Goal: Check status: Check status

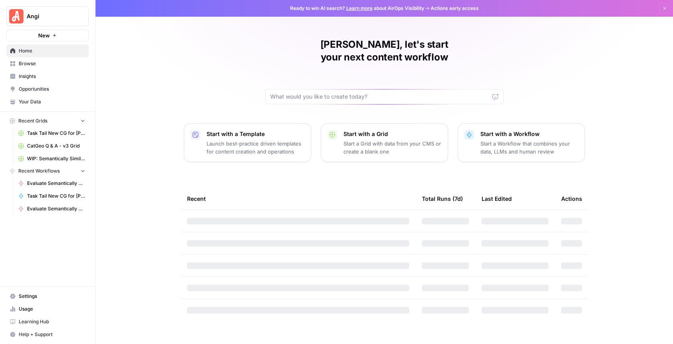
click at [36, 300] on span "Settings" at bounding box center [52, 296] width 66 height 7
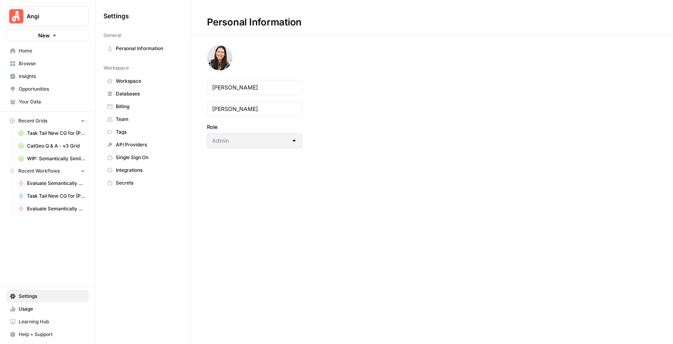
click at [35, 310] on span "Usage" at bounding box center [52, 309] width 66 height 7
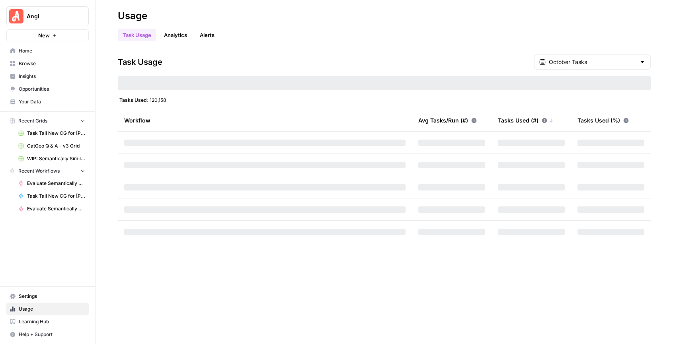
click at [602, 30] on div "Task Usage Analytics Alerts" at bounding box center [384, 31] width 533 height 19
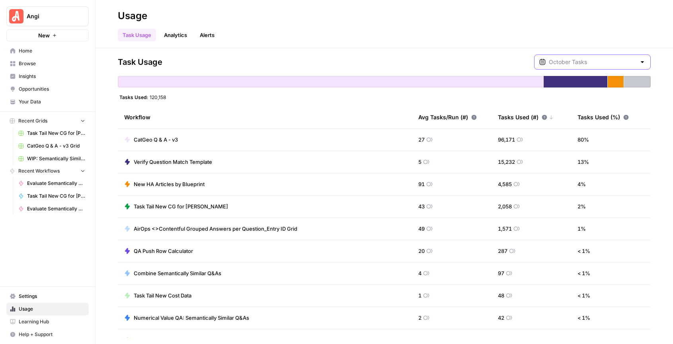
click at [603, 63] on input "text" at bounding box center [592, 62] width 87 height 8
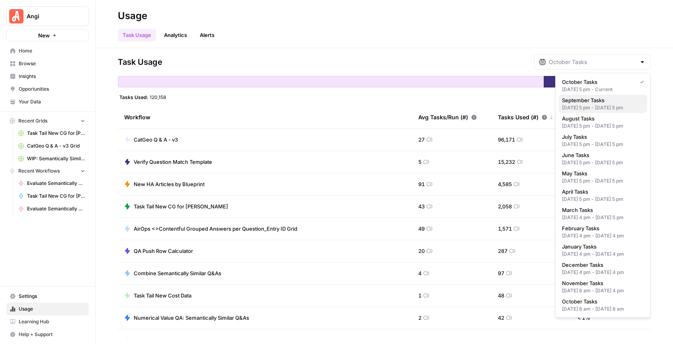
click at [591, 104] on div "[DATE] 5 pm - [DATE] 5 pm" at bounding box center [603, 107] width 82 height 7
type input "September Tasks"
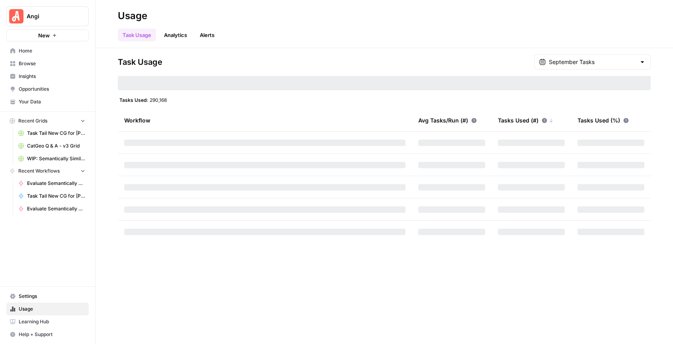
click at [601, 26] on div "Task Usage Analytics Alerts" at bounding box center [384, 31] width 533 height 19
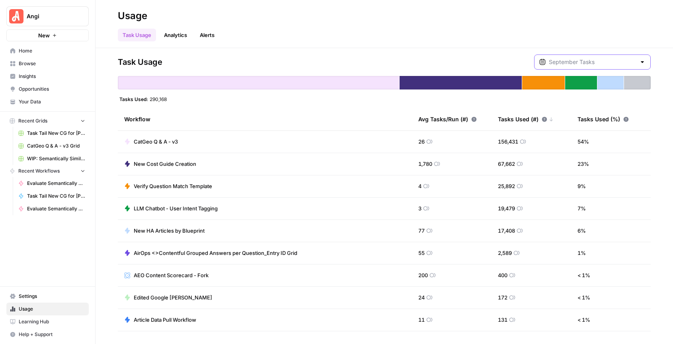
click at [616, 63] on input "text" at bounding box center [592, 62] width 87 height 8
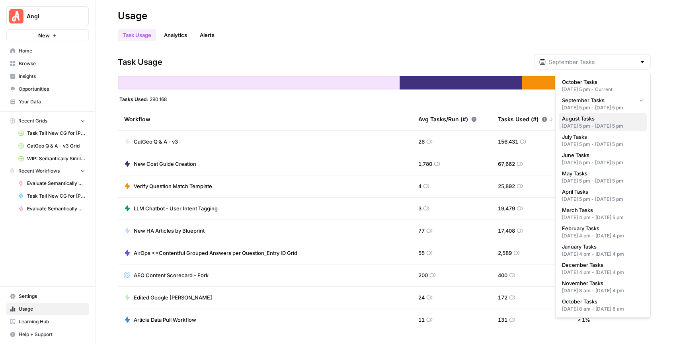
click at [591, 130] on div "[DATE] 5 pm - [DATE] 5 pm" at bounding box center [603, 126] width 82 height 7
type input "August Tasks"
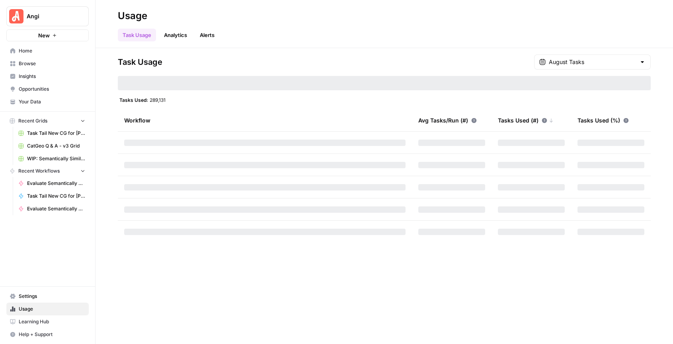
click at [603, 48] on div "Task Usage August Tasks Tasks Used: 289,131 Workflow Avg Tasks/Run (#) Tasks Us…" at bounding box center [384, 196] width 577 height 296
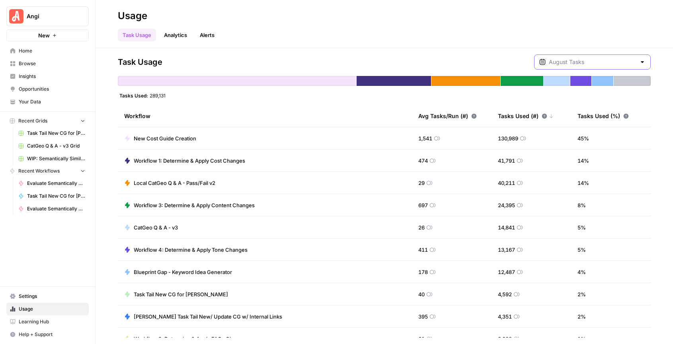
click at [584, 63] on input "text" at bounding box center [592, 62] width 87 height 8
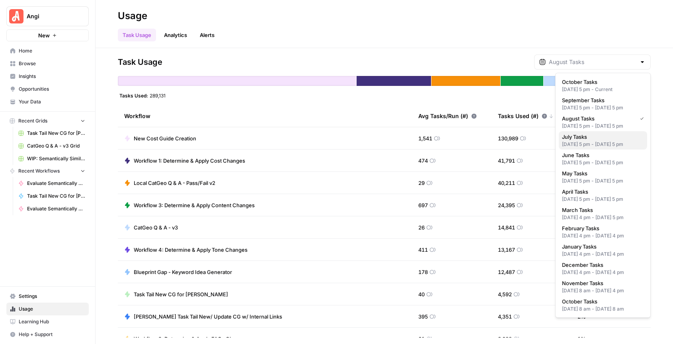
click at [593, 148] on div "[DATE] 5 pm - [DATE] 5 pm" at bounding box center [603, 144] width 82 height 7
type input "July Tasks"
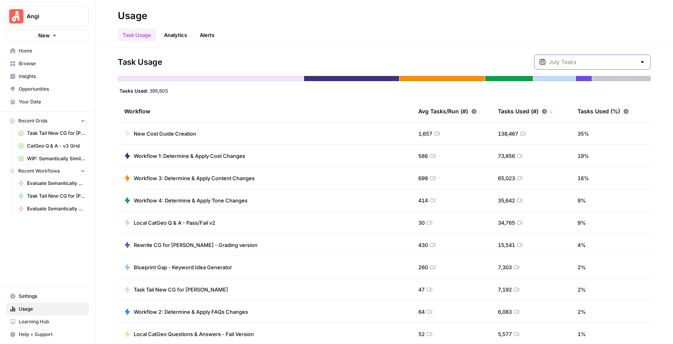
click at [599, 58] on input "text" at bounding box center [592, 62] width 87 height 8
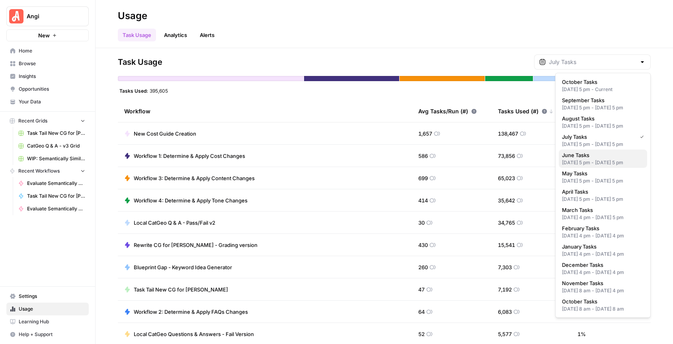
click at [591, 166] on div "[DATE] 5 pm - [DATE] 5 pm" at bounding box center [603, 162] width 82 height 7
type input "June Tasks"
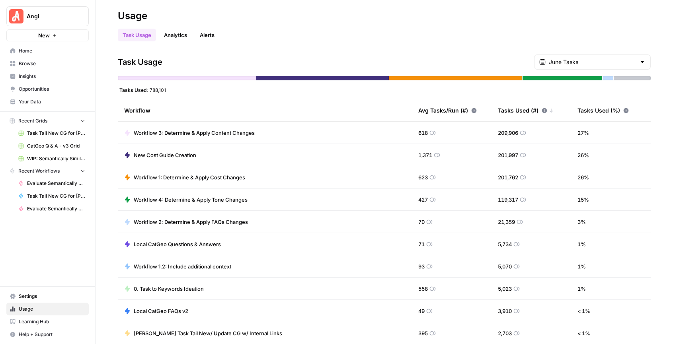
click at [618, 68] on div "June Tasks" at bounding box center [592, 62] width 117 height 15
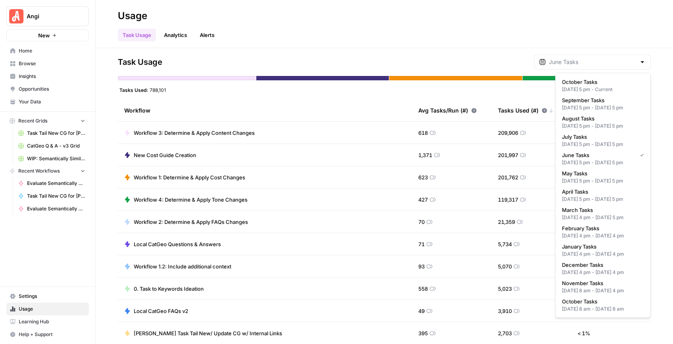
click at [513, 18] on div "Usage" at bounding box center [384, 16] width 533 height 13
